Goal: Information Seeking & Learning: Find specific fact

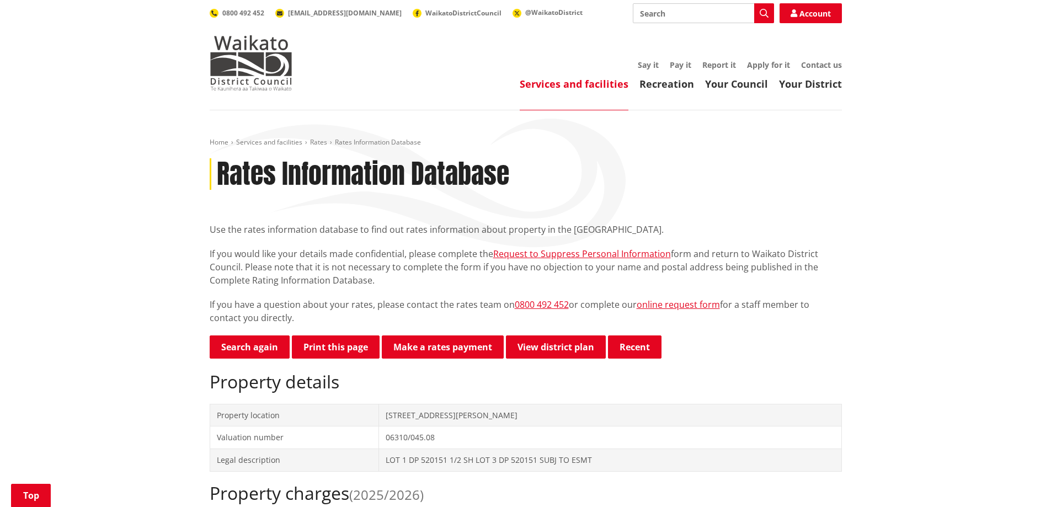
scroll to position [276, 0]
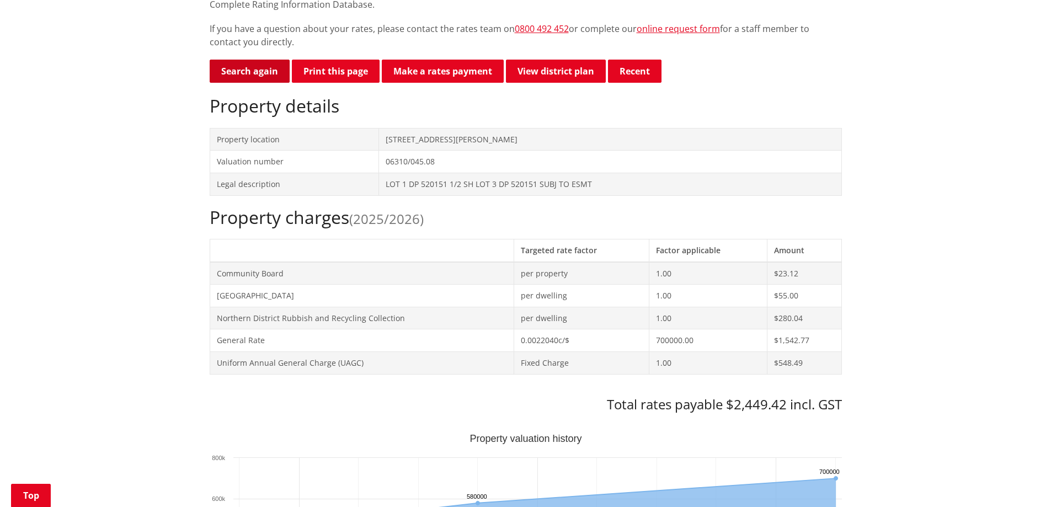
click at [255, 70] on link "Search again" at bounding box center [250, 71] width 80 height 23
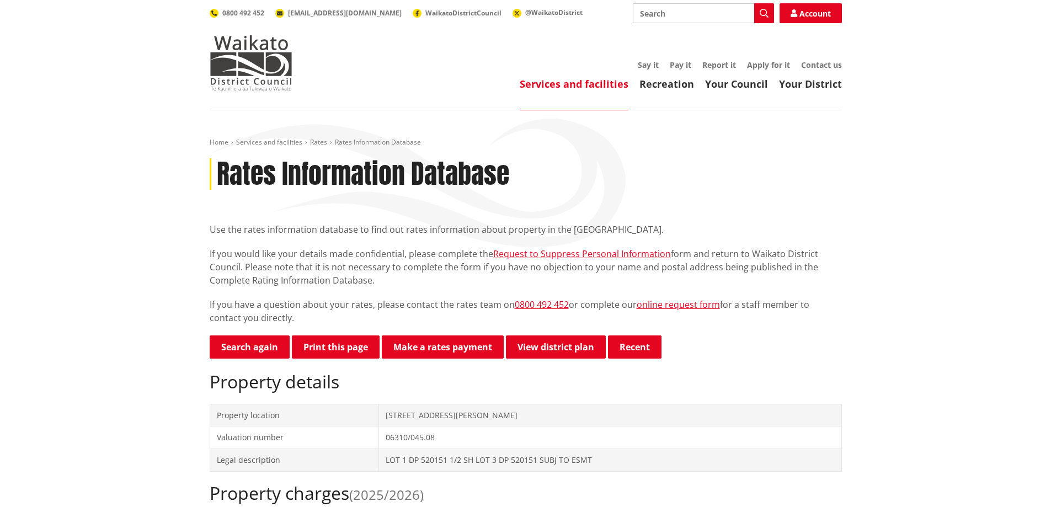
scroll to position [275, 0]
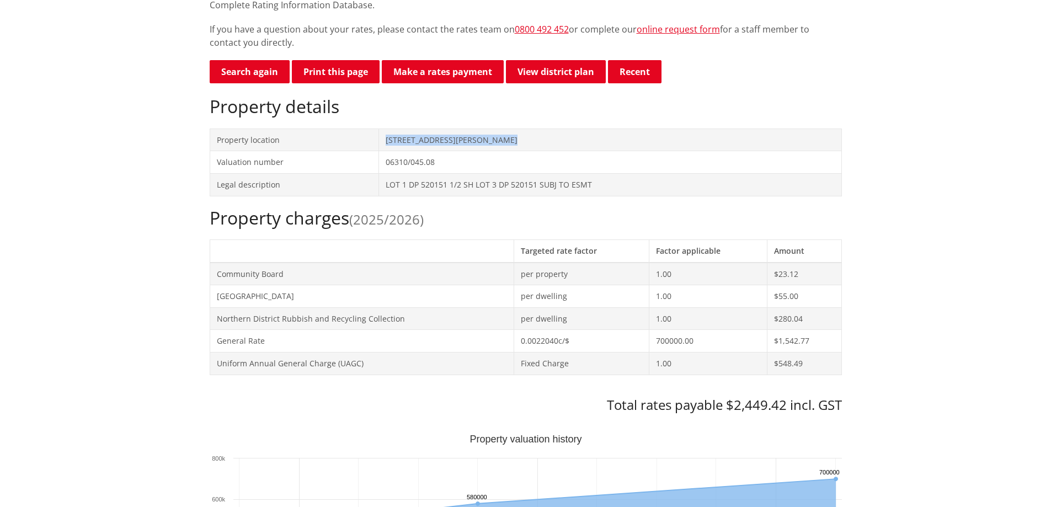
drag, startPoint x: 509, startPoint y: 141, endPoint x: 383, endPoint y: 140, distance: 126.3
click at [383, 140] on td "279C Mercer Ferry Road TUAKAU" at bounding box center [610, 140] width 462 height 23
copy td "279C Mercer Ferry Road TUAKAU"
click at [243, 66] on link "Search again" at bounding box center [250, 71] width 80 height 23
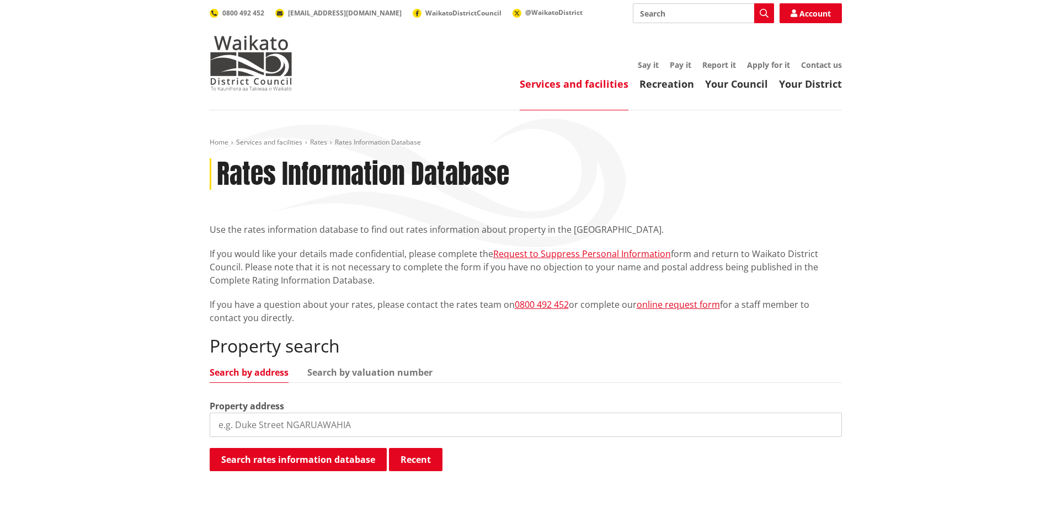
click at [284, 430] on input "search" at bounding box center [526, 425] width 632 height 24
type input "107 Native"
click at [285, 451] on button "Search rates information database" at bounding box center [298, 459] width 177 height 23
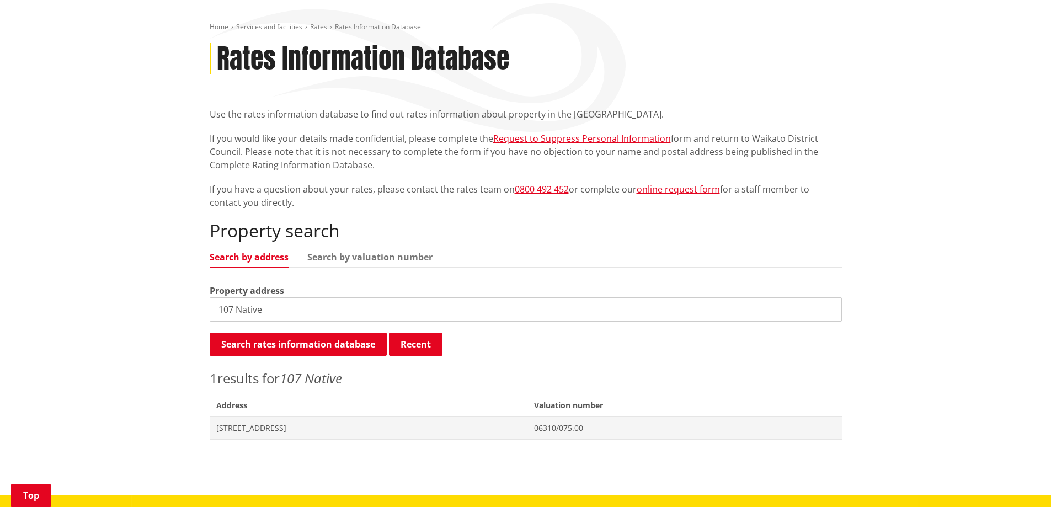
scroll to position [166, 0]
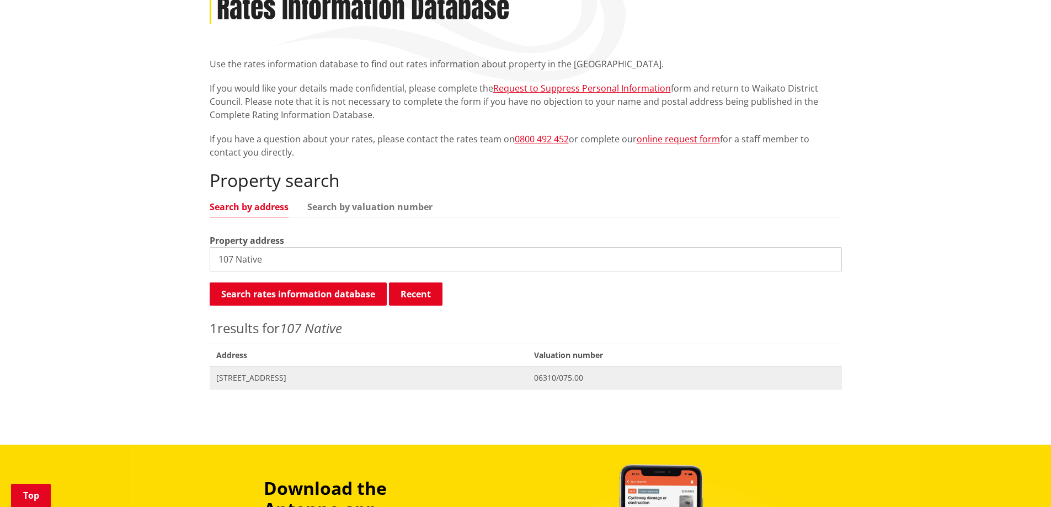
click at [276, 378] on span "107 Native Road TUAKAU" at bounding box center [368, 377] width 305 height 11
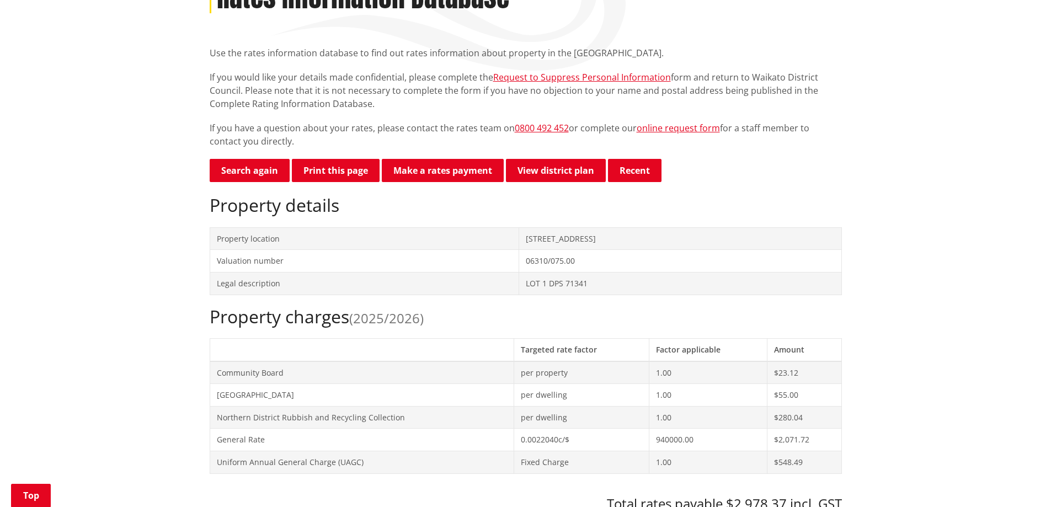
scroll to position [55, 0]
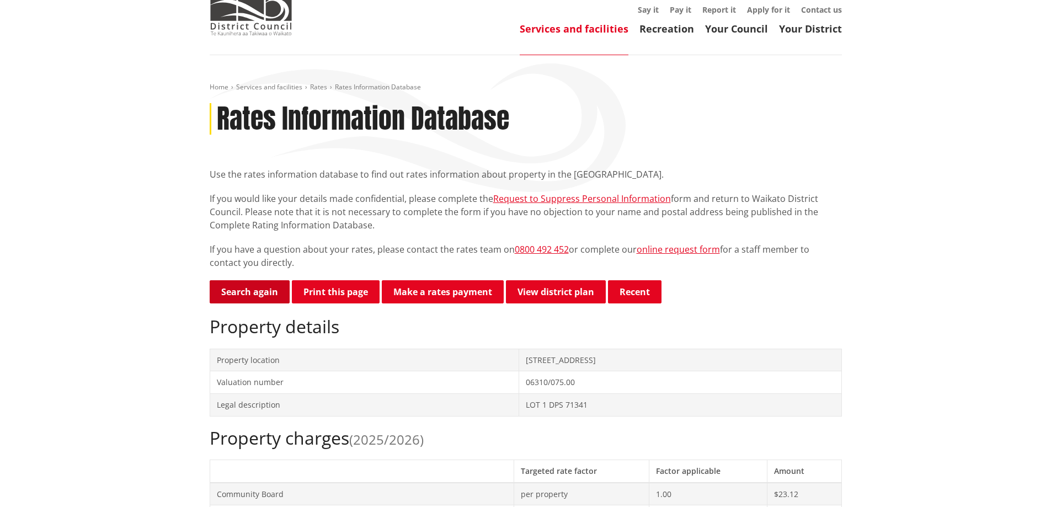
click at [271, 295] on link "Search again" at bounding box center [250, 291] width 80 height 23
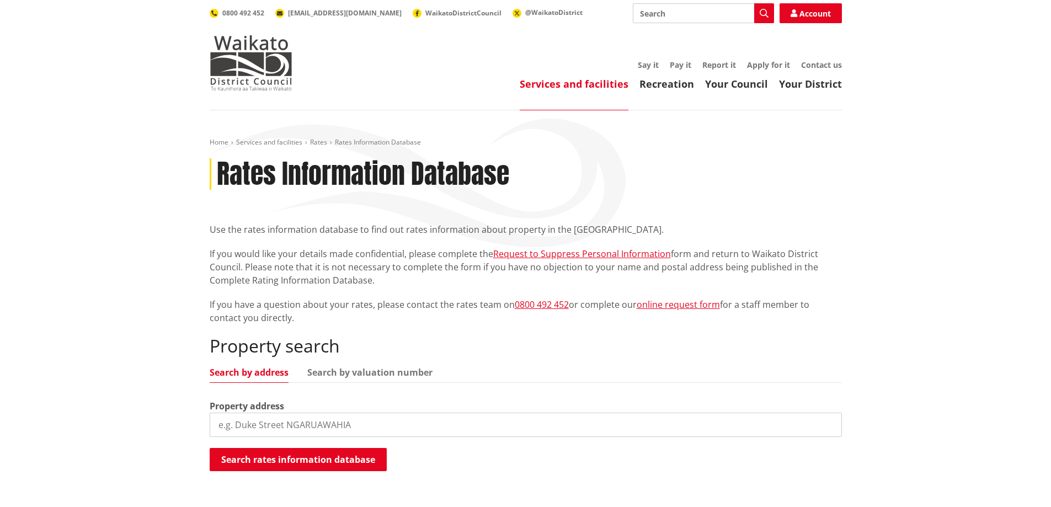
click at [307, 428] on input "search" at bounding box center [526, 425] width 632 height 24
paste input "[STREET_ADDRESS]"
click at [330, 458] on button "Search rates information database" at bounding box center [298, 459] width 177 height 23
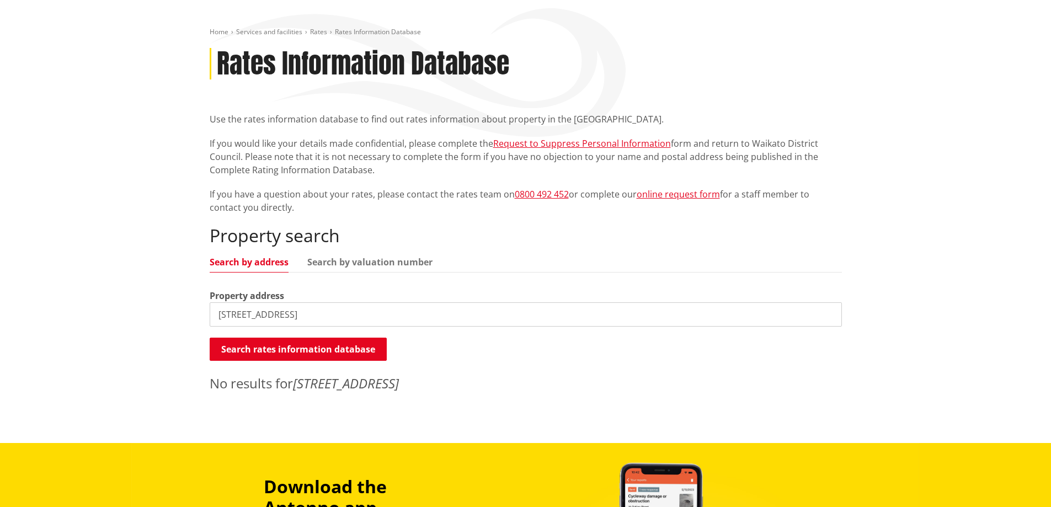
click at [349, 321] on input "[STREET_ADDRESS]" at bounding box center [526, 314] width 632 height 24
drag, startPoint x: 349, startPoint y: 313, endPoint x: 315, endPoint y: 307, distance: 34.6
click at [315, 307] on input "[STREET_ADDRESS]" at bounding box center [526, 314] width 632 height 24
click at [294, 341] on button "Search rates information database" at bounding box center [298, 349] width 177 height 23
click at [331, 311] on input "2712 Tahuna-Ohinewai" at bounding box center [526, 314] width 632 height 24
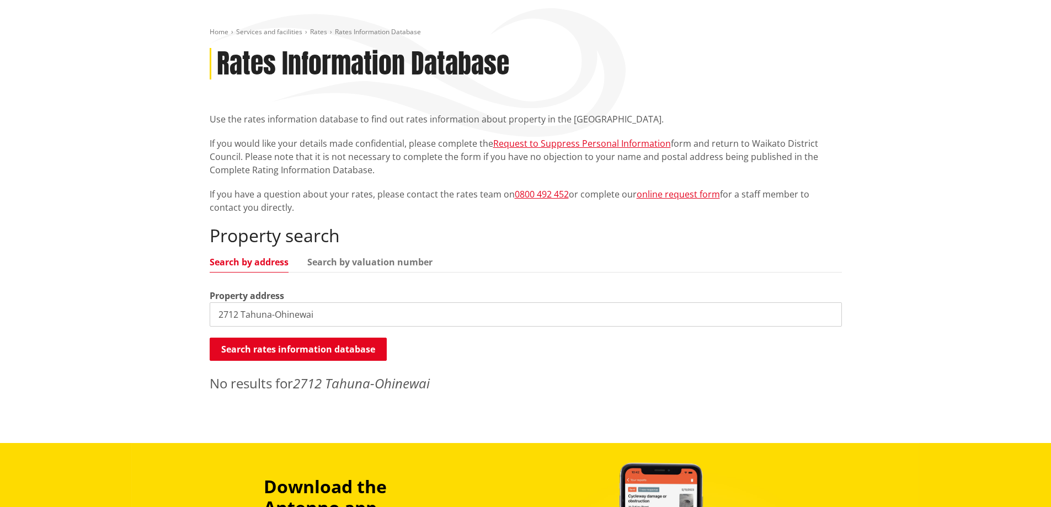
drag, startPoint x: 335, startPoint y: 313, endPoint x: 270, endPoint y: 312, distance: 65.1
click at [270, 312] on input "2712 Tahuna-Ohinewai" at bounding box center [526, 314] width 632 height 24
type input "2712 Tahuna"
click at [320, 348] on button "Search rates information database" at bounding box center [298, 349] width 177 height 23
